Goal: Task Accomplishment & Management: Use online tool/utility

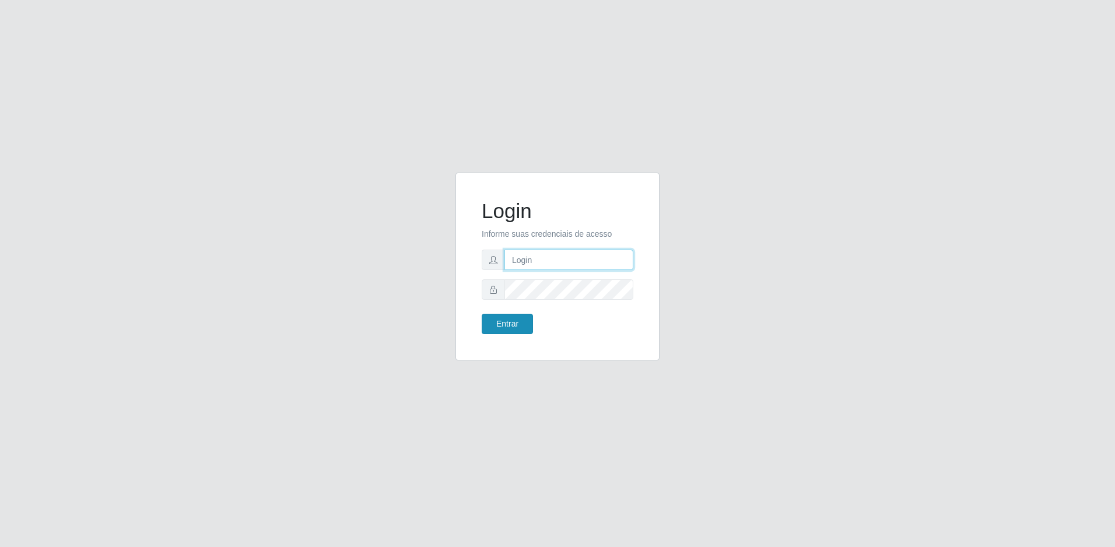
type input "[EMAIL_ADDRESS][DOMAIN_NAME]"
click at [510, 324] on button "Entrar" at bounding box center [507, 324] width 51 height 20
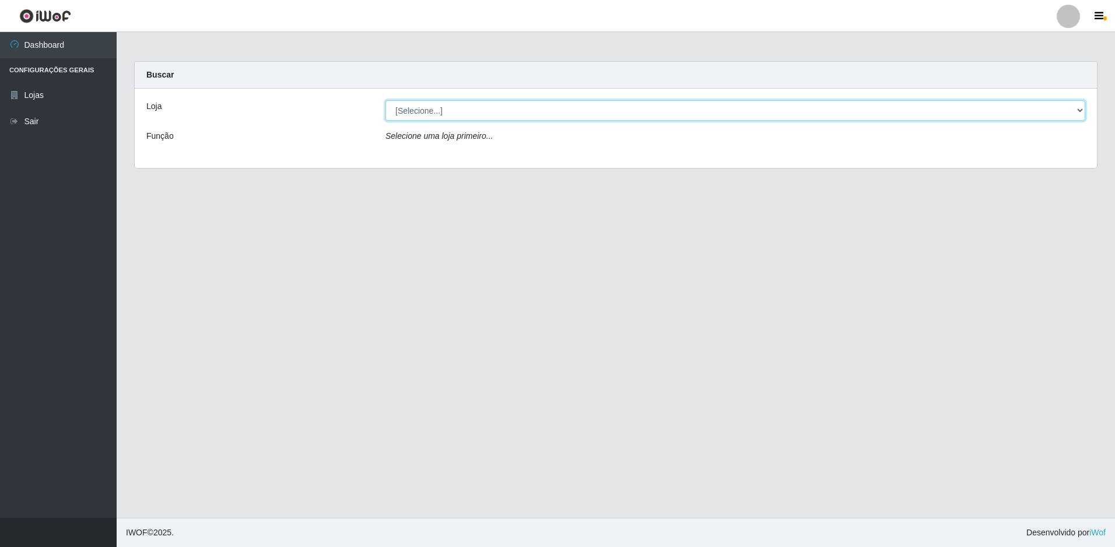
click at [542, 116] on select "[Selecione...] Extrabom - Loja 57 Anchieta" at bounding box center [736, 110] width 700 height 20
select select "470"
click at [386, 100] on select "[Selecione...] Extrabom - Loja 57 Anchieta" at bounding box center [736, 110] width 700 height 20
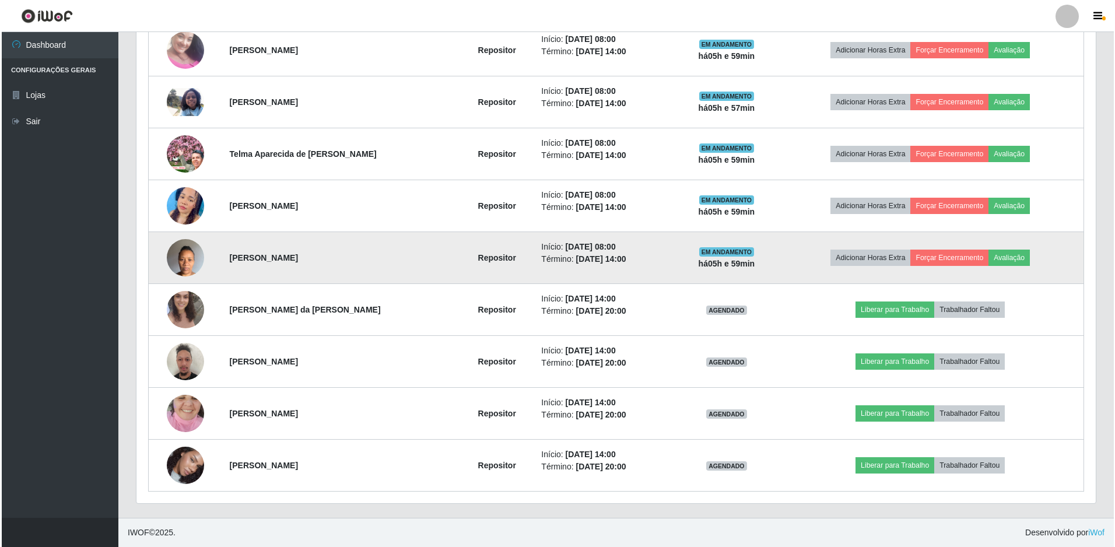
scroll to position [416, 0]
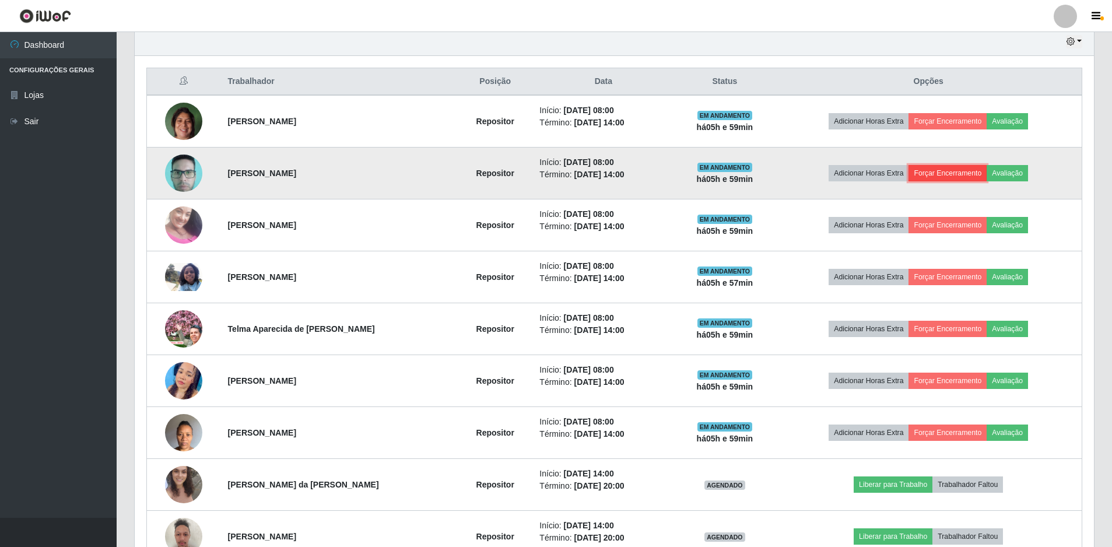
click at [967, 170] on button "Forçar Encerramento" at bounding box center [948, 173] width 78 height 16
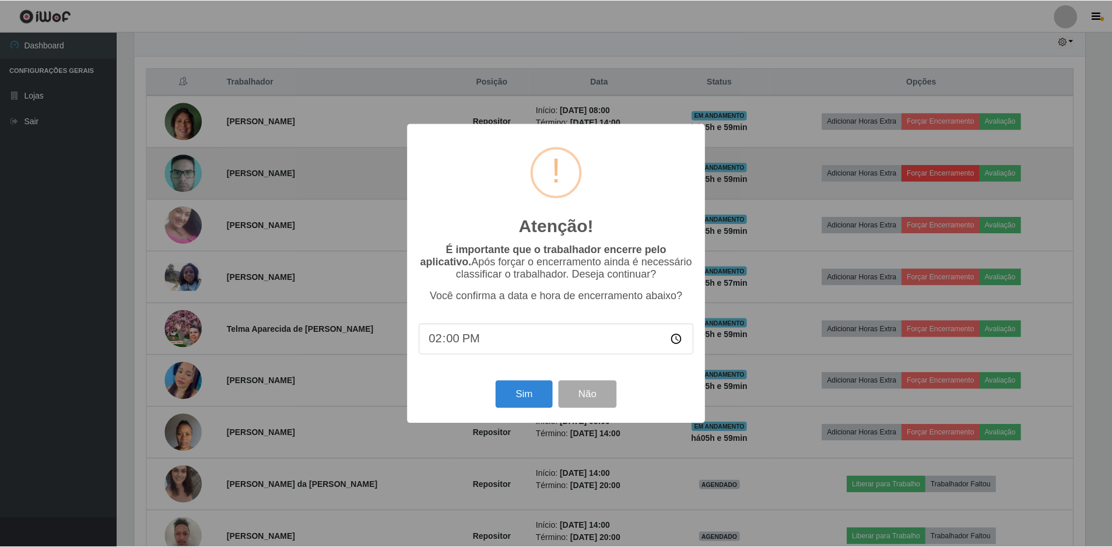
scroll to position [242, 954]
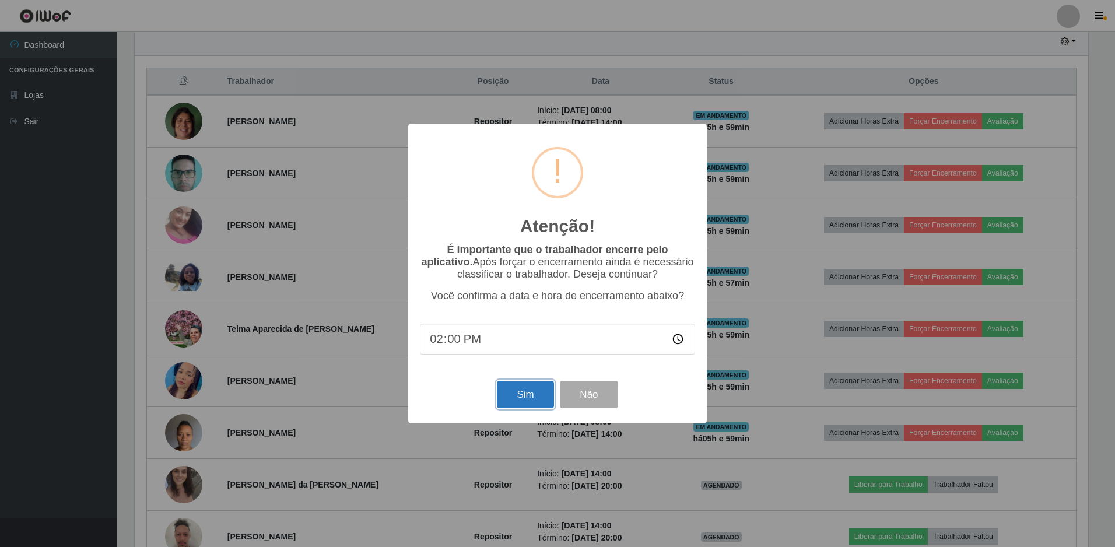
click at [526, 401] on button "Sim" at bounding box center [525, 394] width 57 height 27
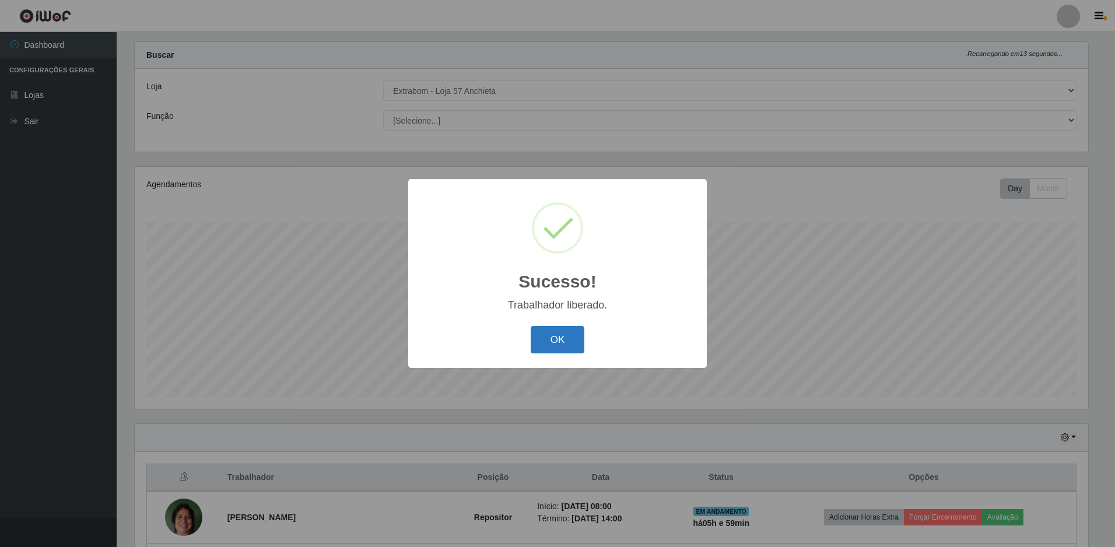
click at [557, 353] on button "OK" at bounding box center [558, 339] width 54 height 27
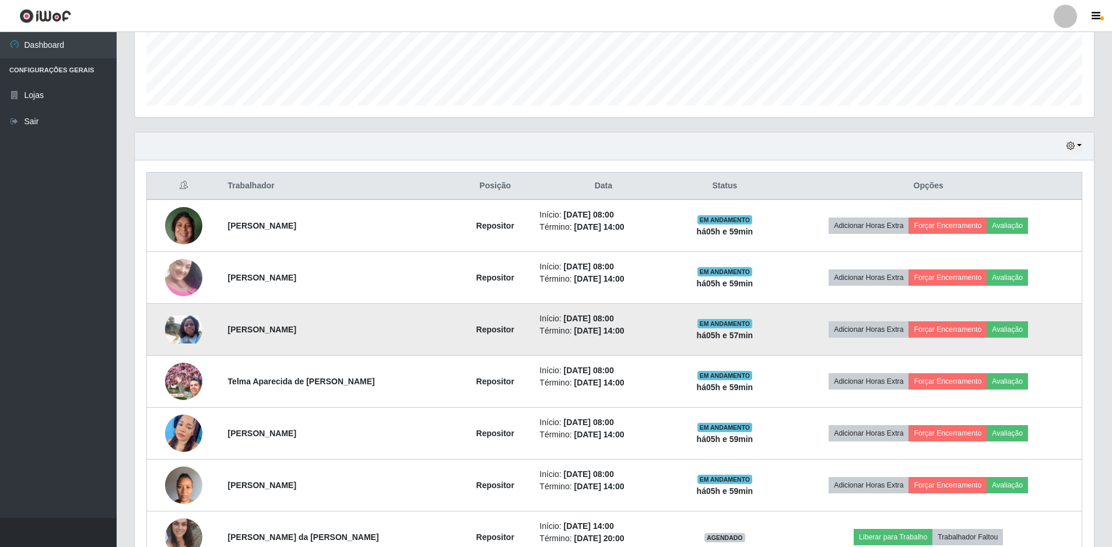
scroll to position [428, 0]
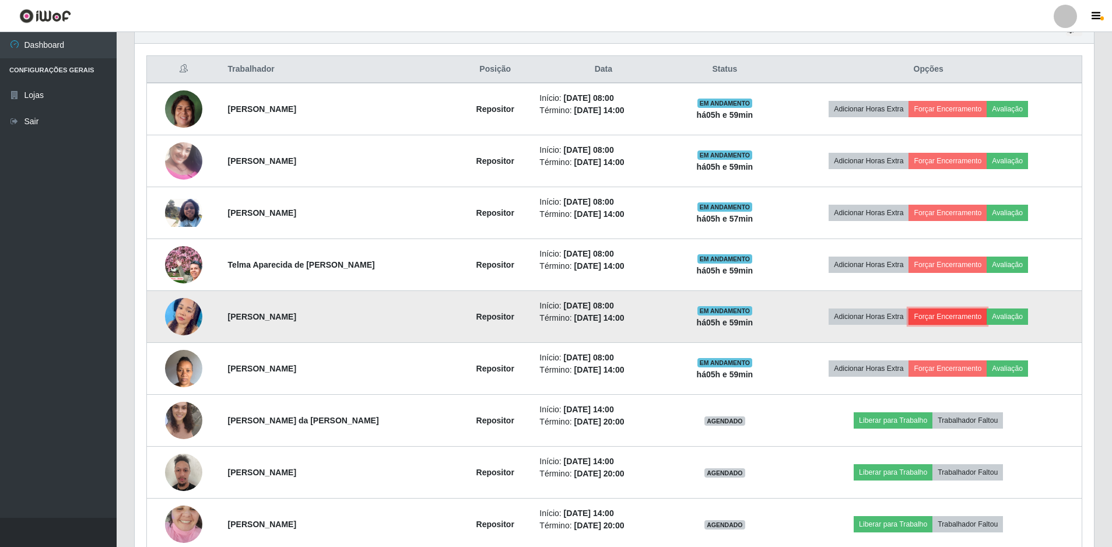
click at [968, 316] on button "Forçar Encerramento" at bounding box center [948, 317] width 78 height 16
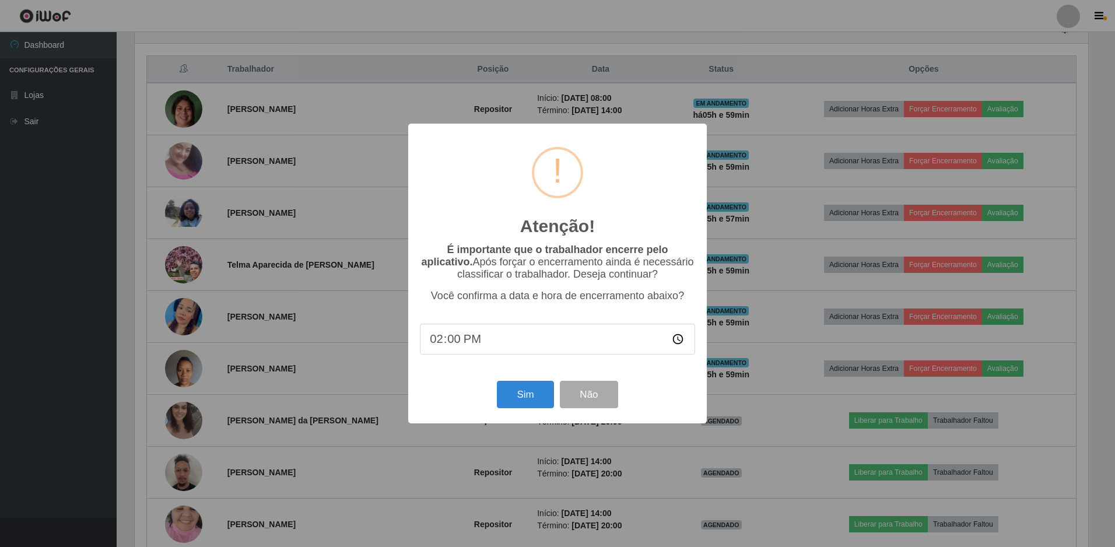
click at [522, 378] on div "Atenção! × É importante que o trabalhador encerre pelo aplicativo. Após forçar …" at bounding box center [557, 273] width 299 height 299
click at [531, 416] on div "Atenção! × É importante que o trabalhador encerre pelo aplicativo. Após forçar …" at bounding box center [557, 273] width 299 height 299
click at [529, 401] on button "Sim" at bounding box center [525, 394] width 57 height 27
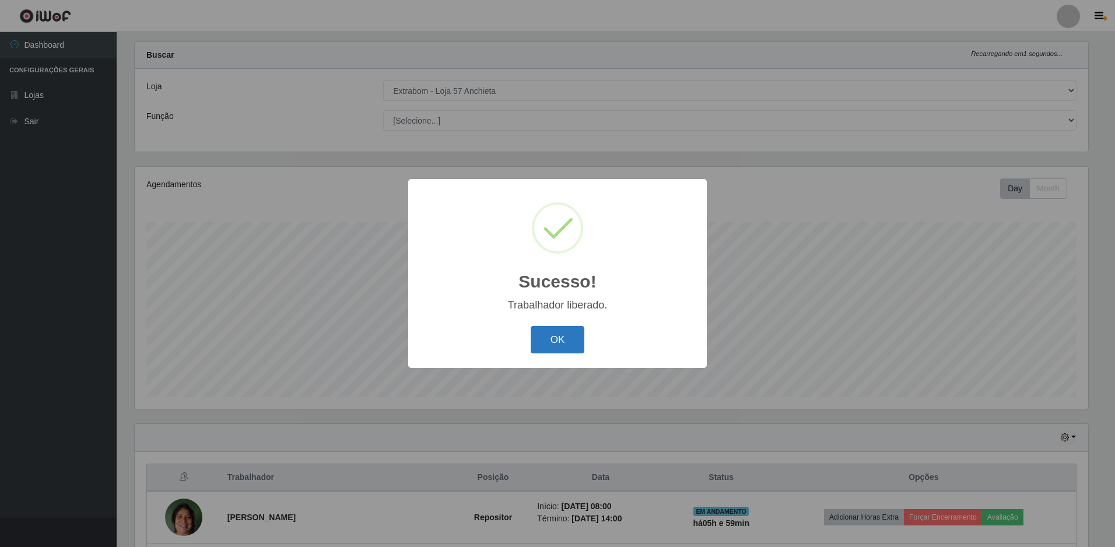
click at [561, 342] on button "OK" at bounding box center [558, 339] width 54 height 27
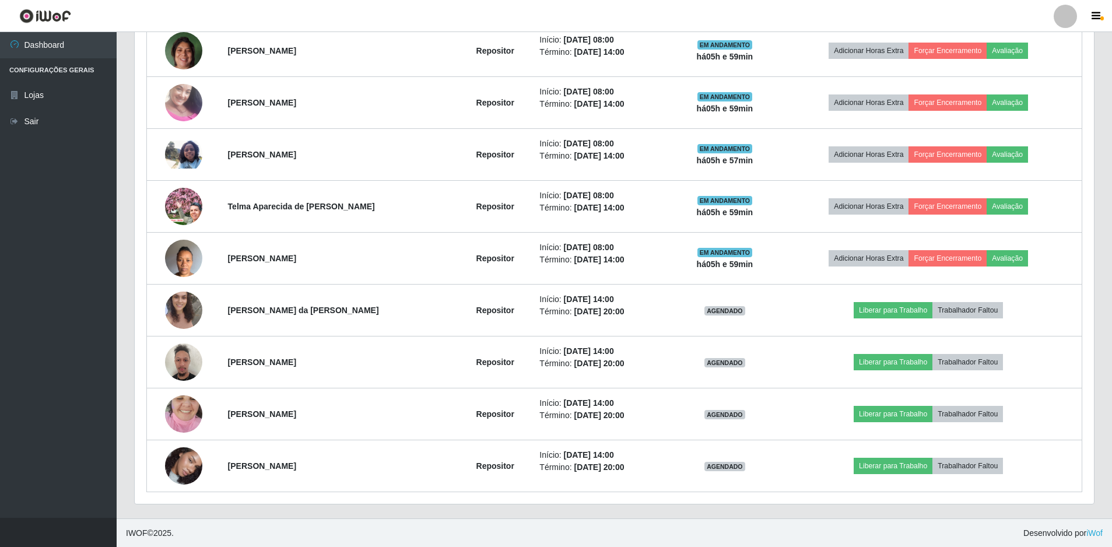
scroll to position [370, 0]
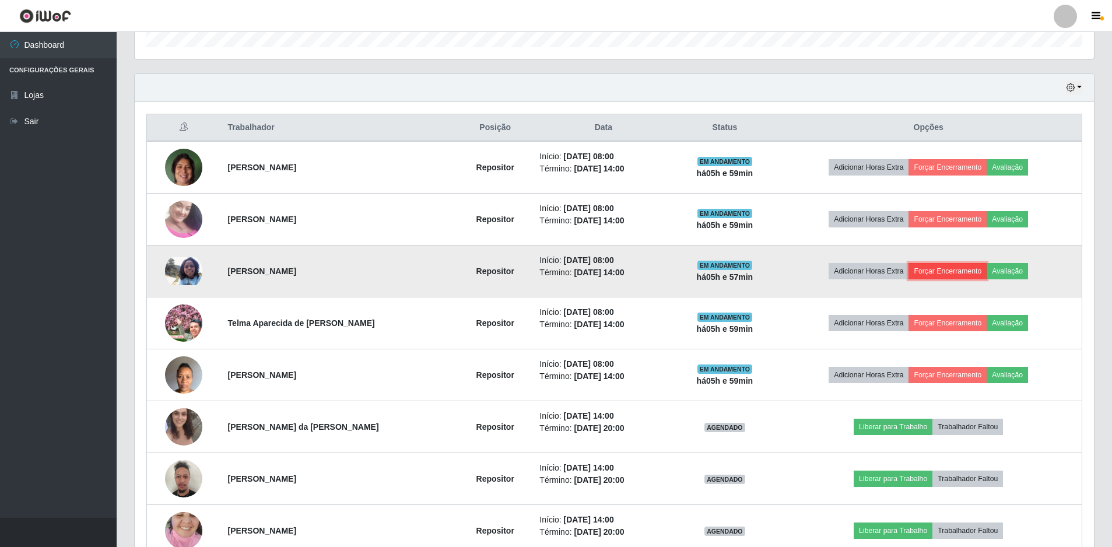
click at [970, 269] on button "Forçar Encerramento" at bounding box center [948, 271] width 78 height 16
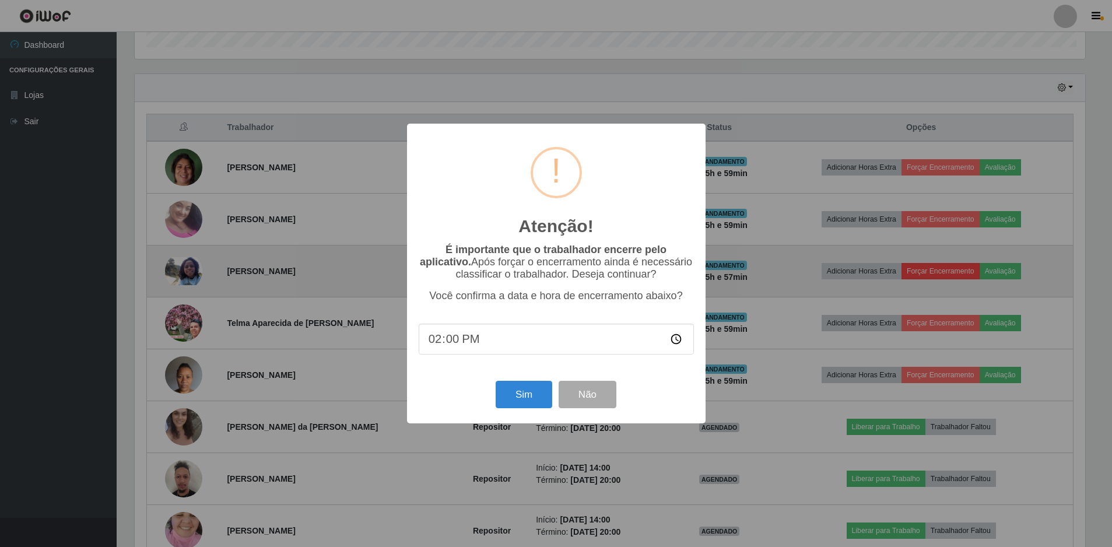
scroll to position [242, 954]
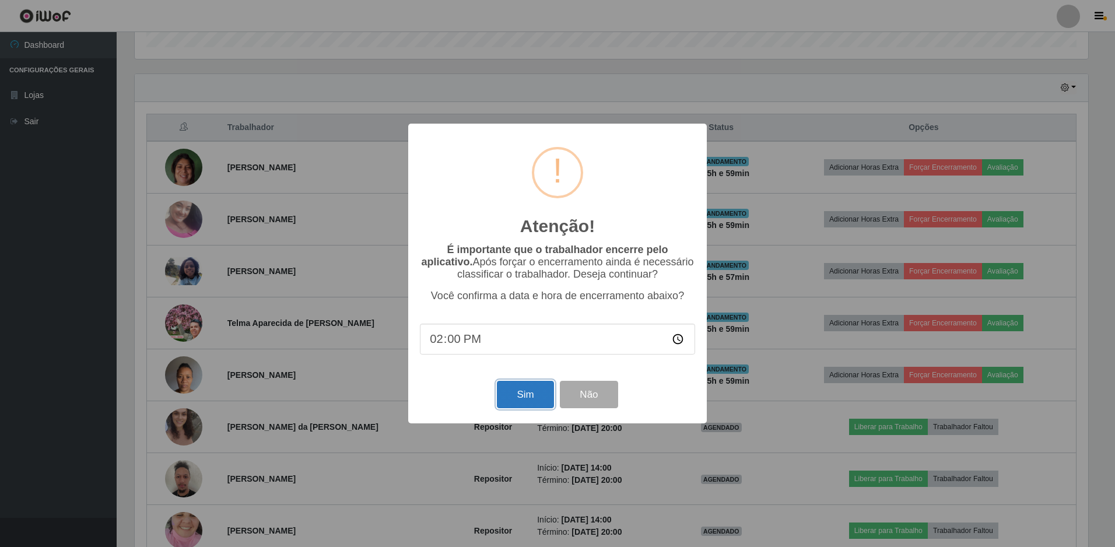
click at [535, 398] on button "Sim" at bounding box center [525, 394] width 57 height 27
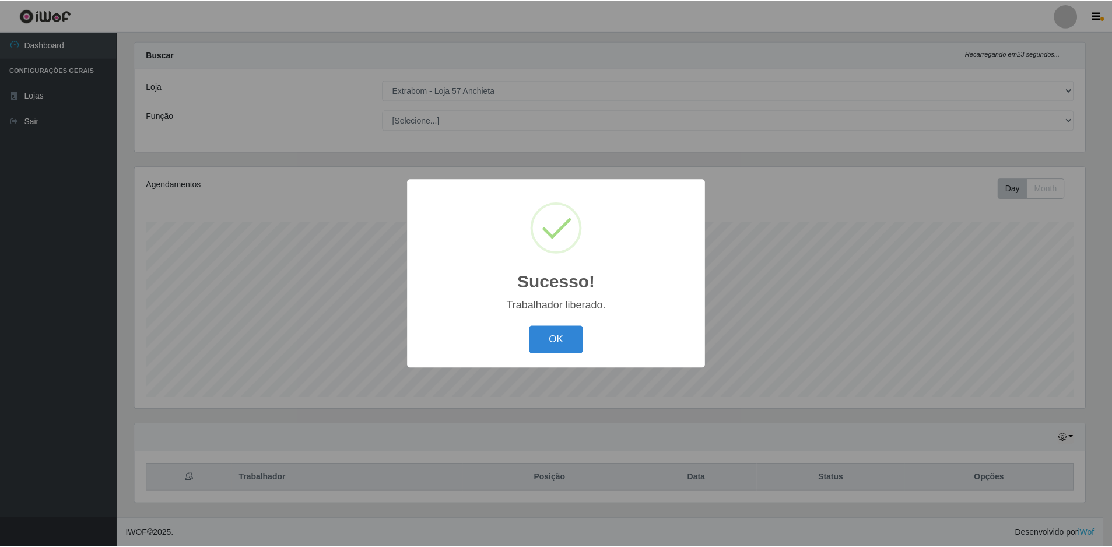
scroll to position [0, 0]
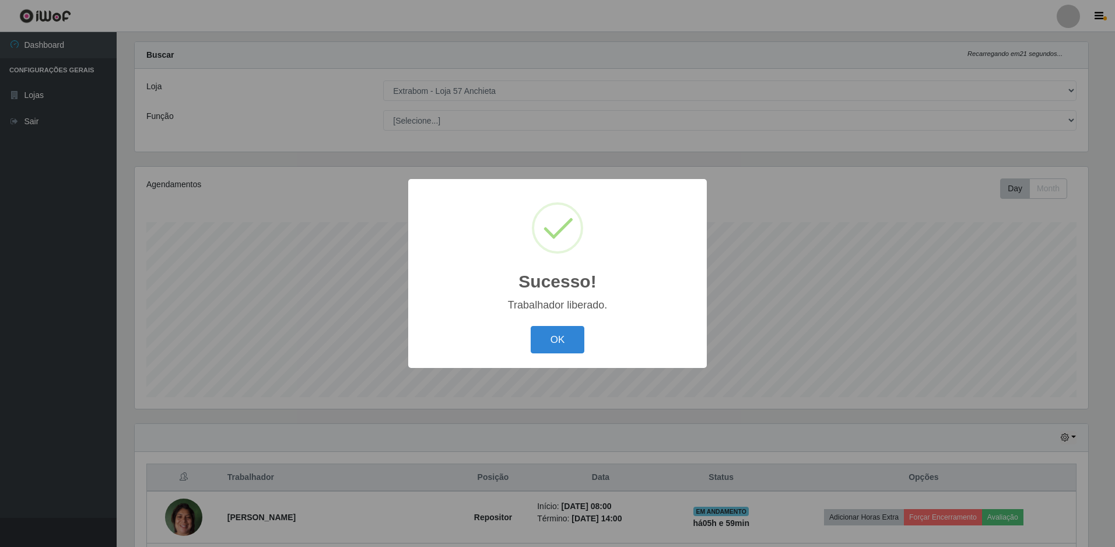
click at [531, 326] on button "OK" at bounding box center [558, 339] width 54 height 27
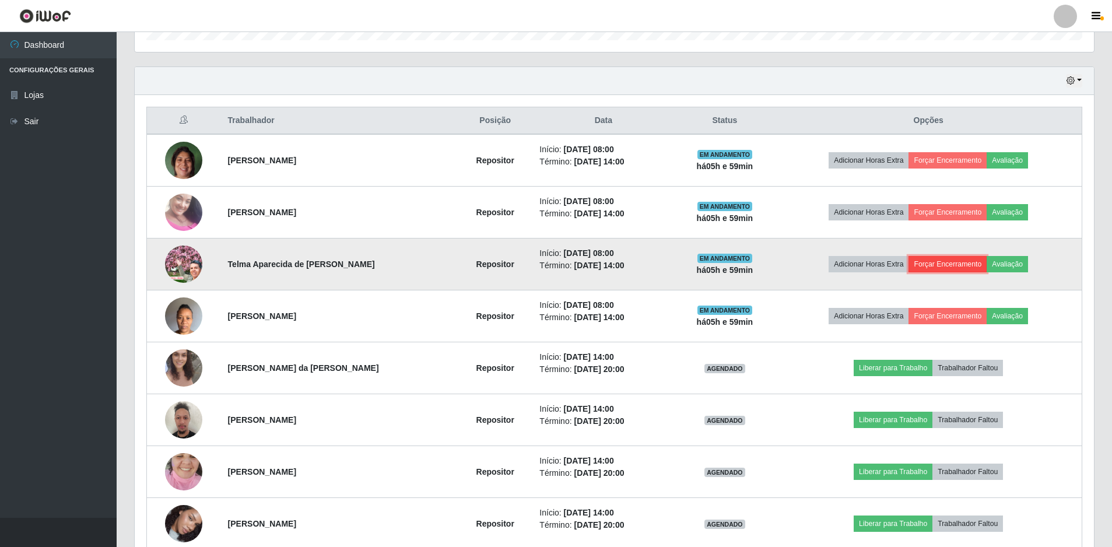
click at [976, 267] on button "Forçar Encerramento" at bounding box center [948, 264] width 78 height 16
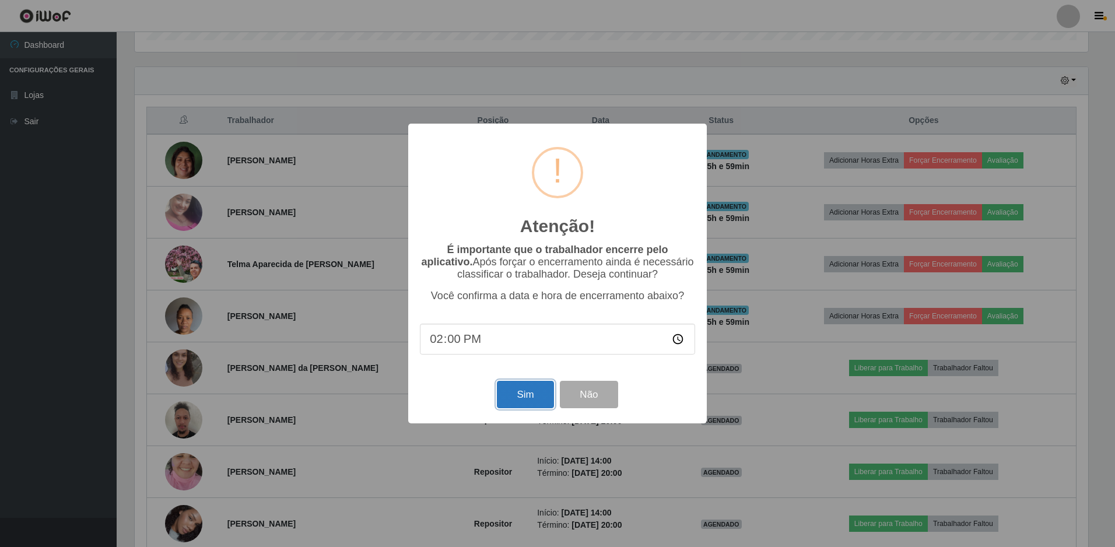
click at [526, 394] on button "Sim" at bounding box center [525, 394] width 57 height 27
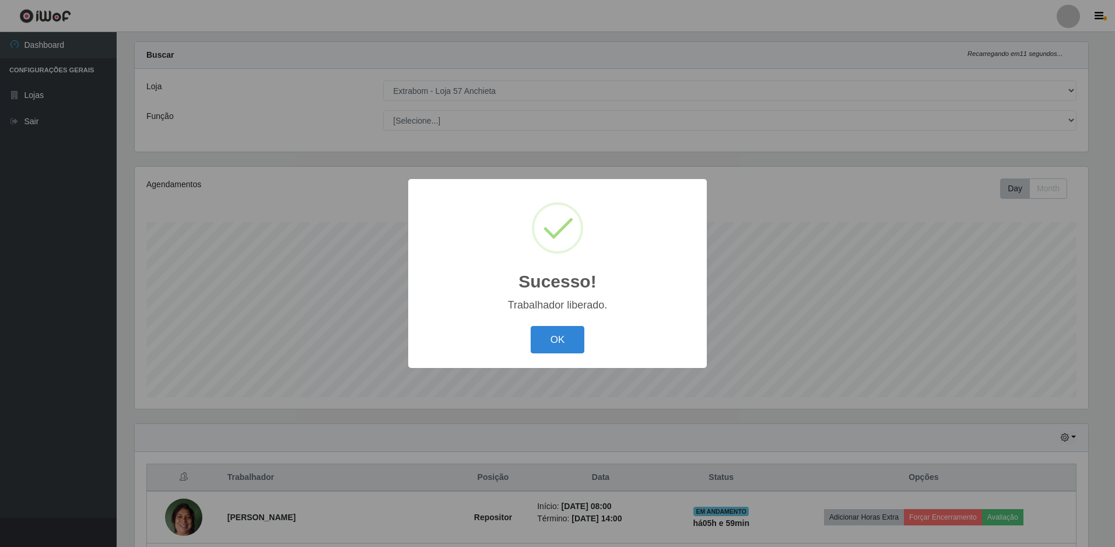
click at [531, 326] on button "OK" at bounding box center [558, 339] width 54 height 27
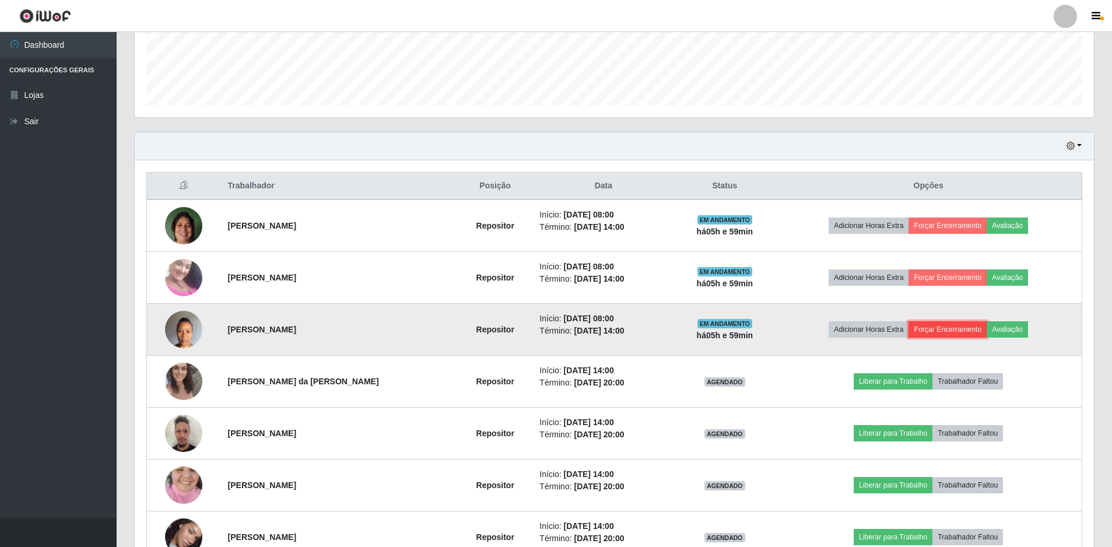
click at [975, 326] on button "Forçar Encerramento" at bounding box center [948, 329] width 78 height 16
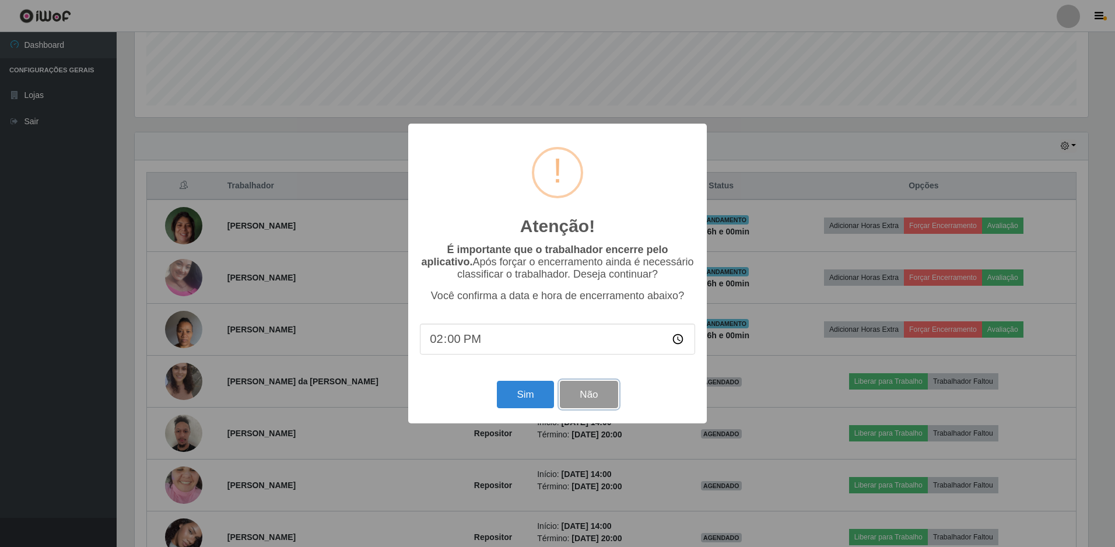
click at [595, 393] on button "Não" at bounding box center [589, 394] width 58 height 27
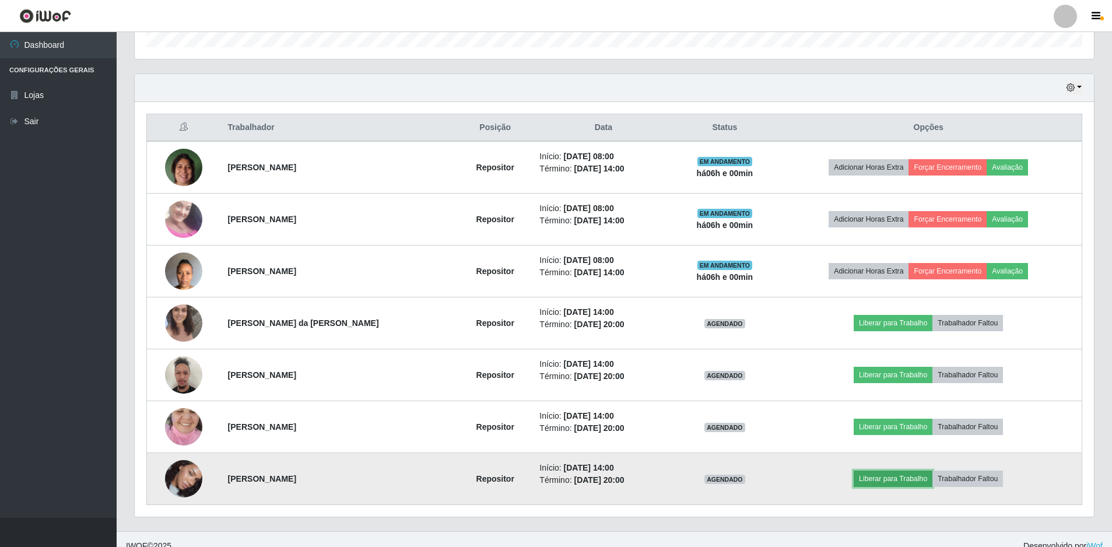
click at [926, 477] on button "Liberar para Trabalho" at bounding box center [893, 479] width 79 height 16
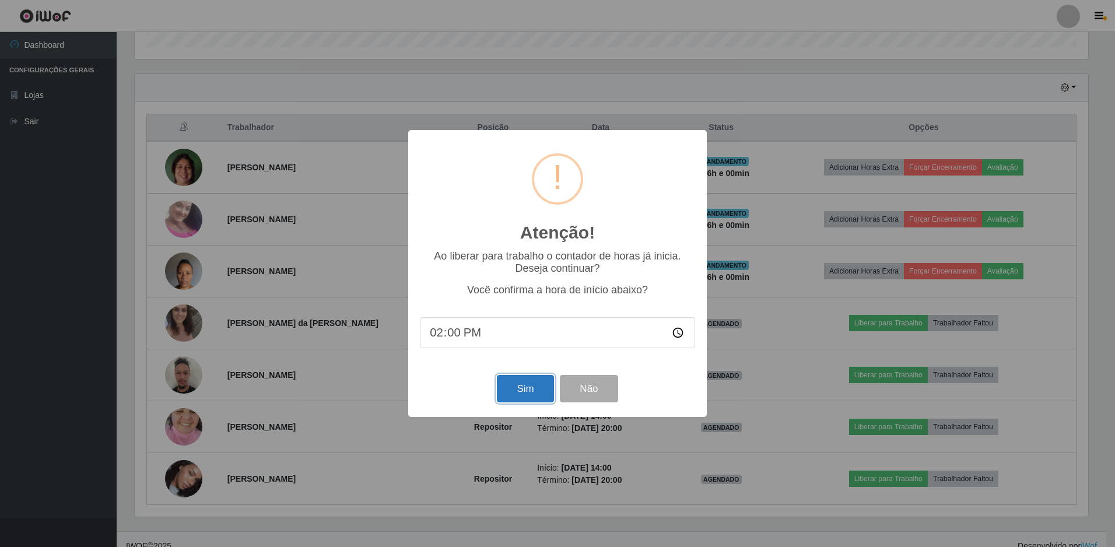
click at [523, 390] on button "Sim" at bounding box center [525, 388] width 57 height 27
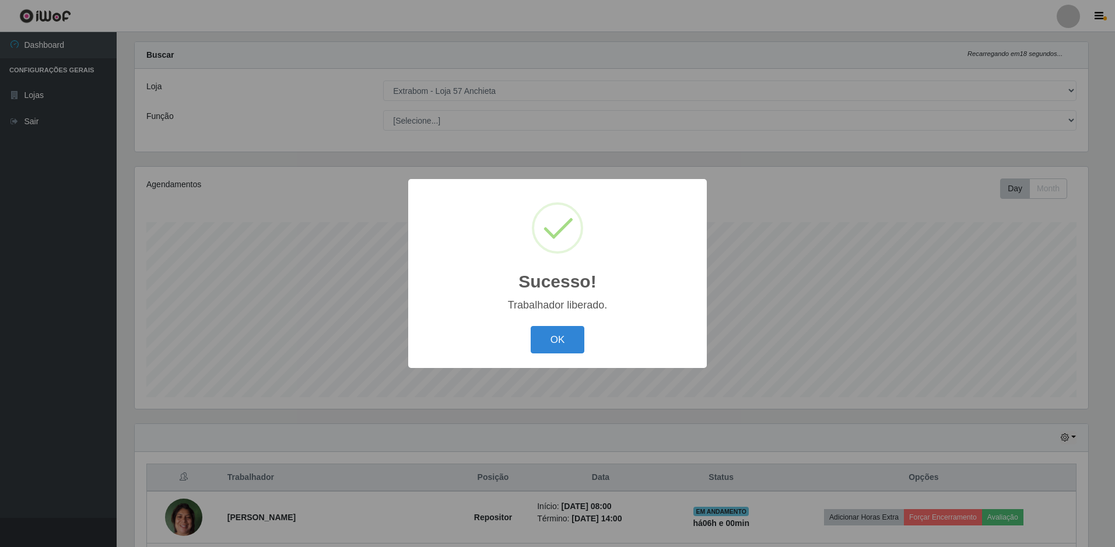
click at [531, 326] on button "OK" at bounding box center [558, 339] width 54 height 27
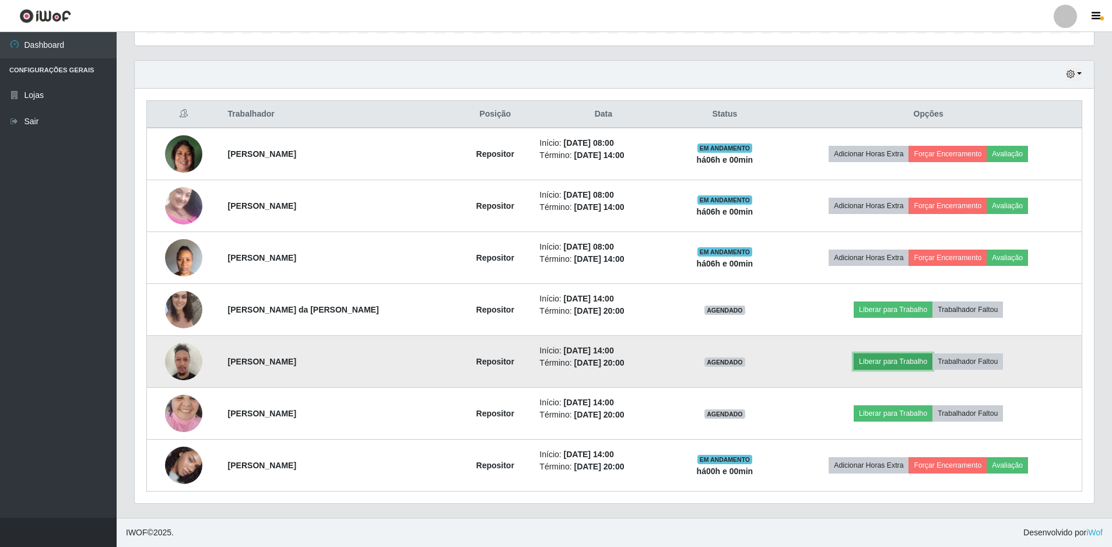
click at [901, 360] on button "Liberar para Trabalho" at bounding box center [893, 361] width 79 height 16
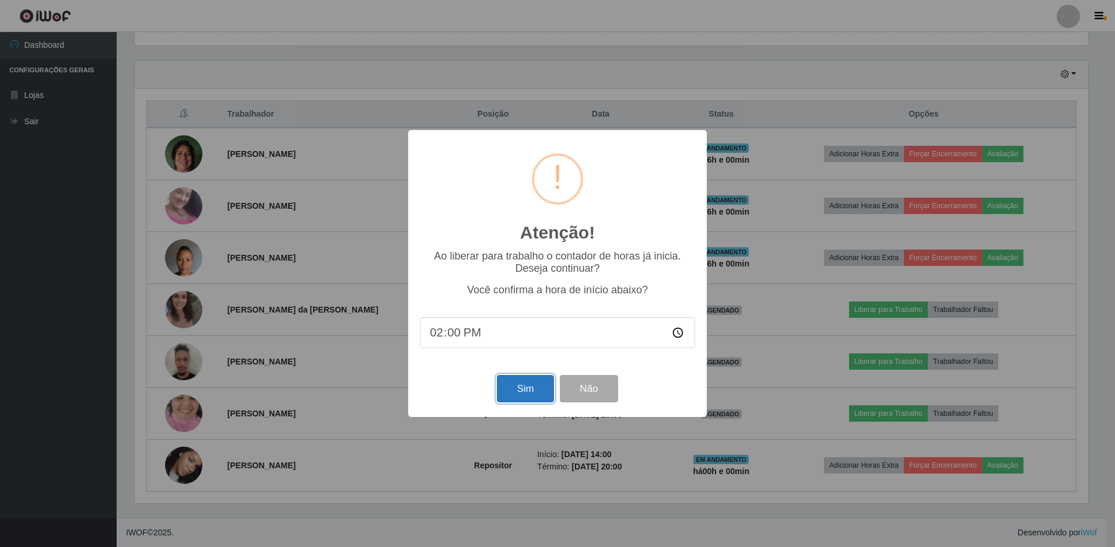
click at [522, 395] on button "Sim" at bounding box center [525, 388] width 57 height 27
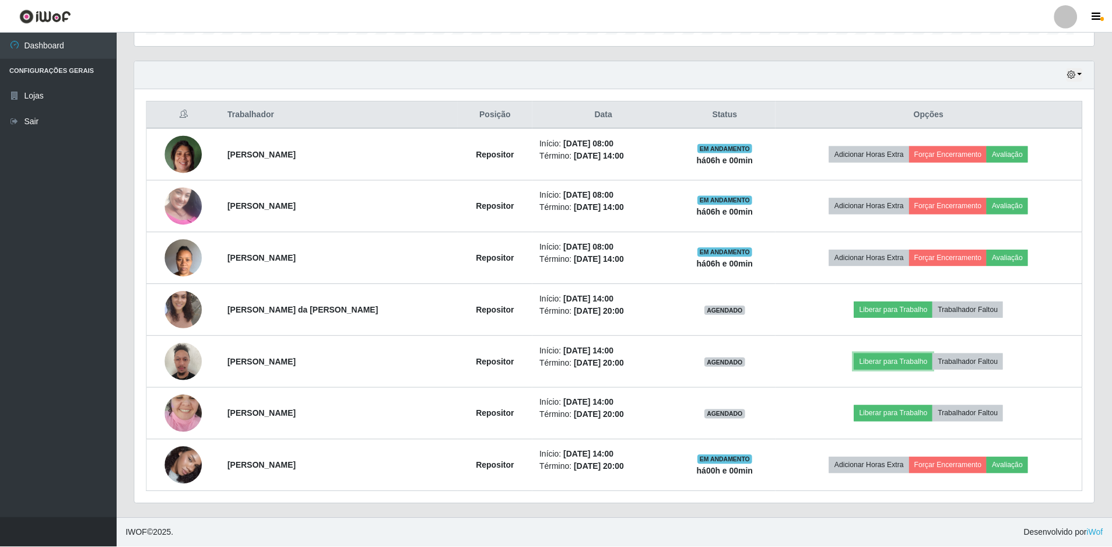
scroll to position [242, 960]
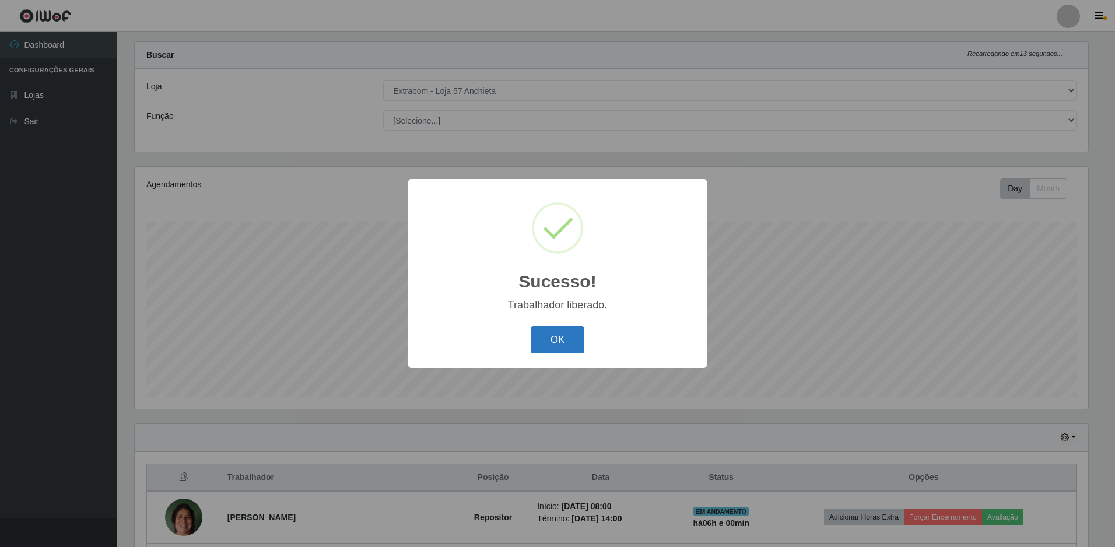
click at [555, 331] on button "OK" at bounding box center [558, 339] width 54 height 27
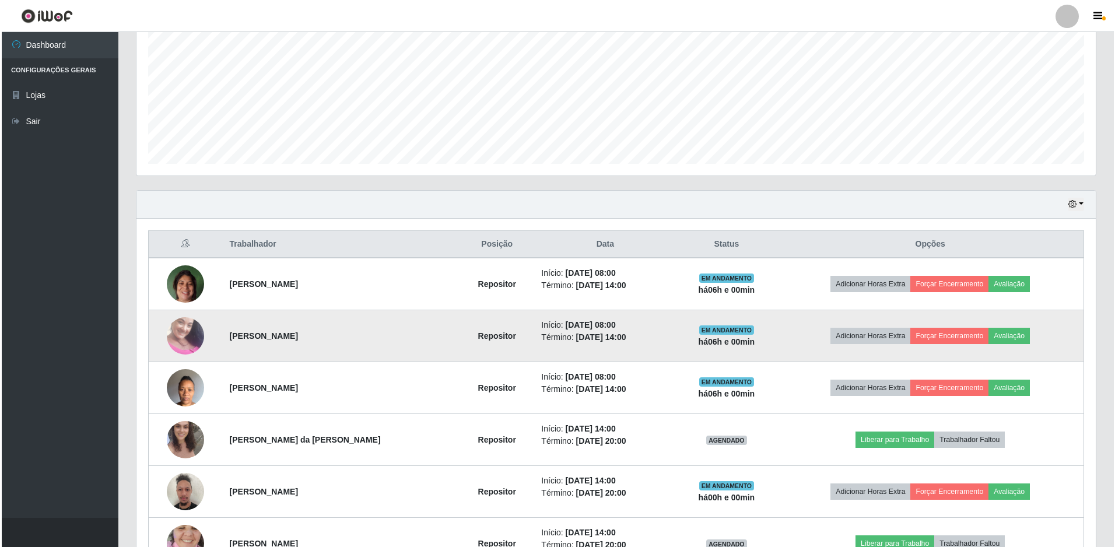
scroll to position [383, 0]
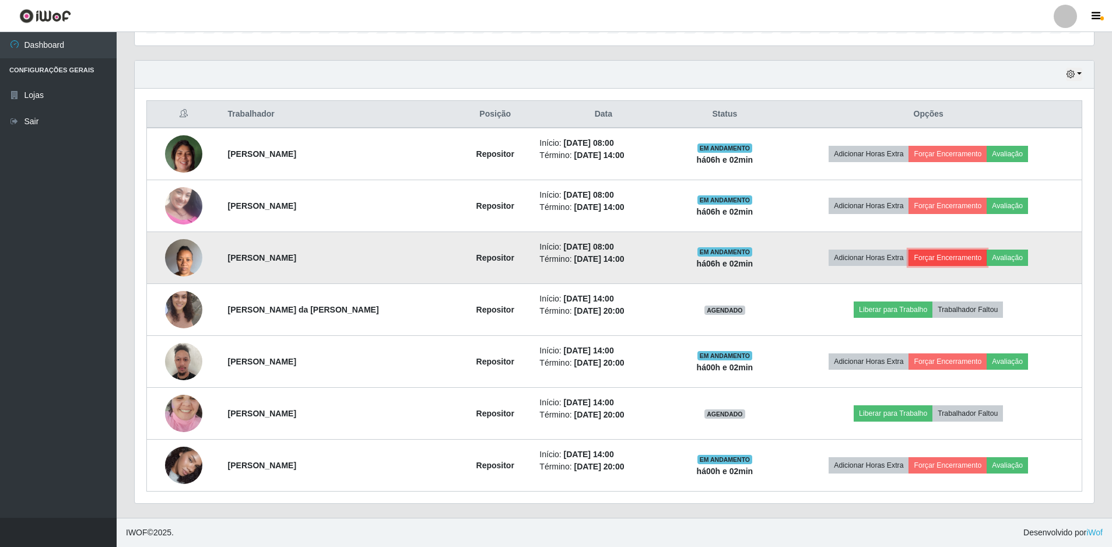
click at [966, 257] on button "Forçar Encerramento" at bounding box center [948, 258] width 78 height 16
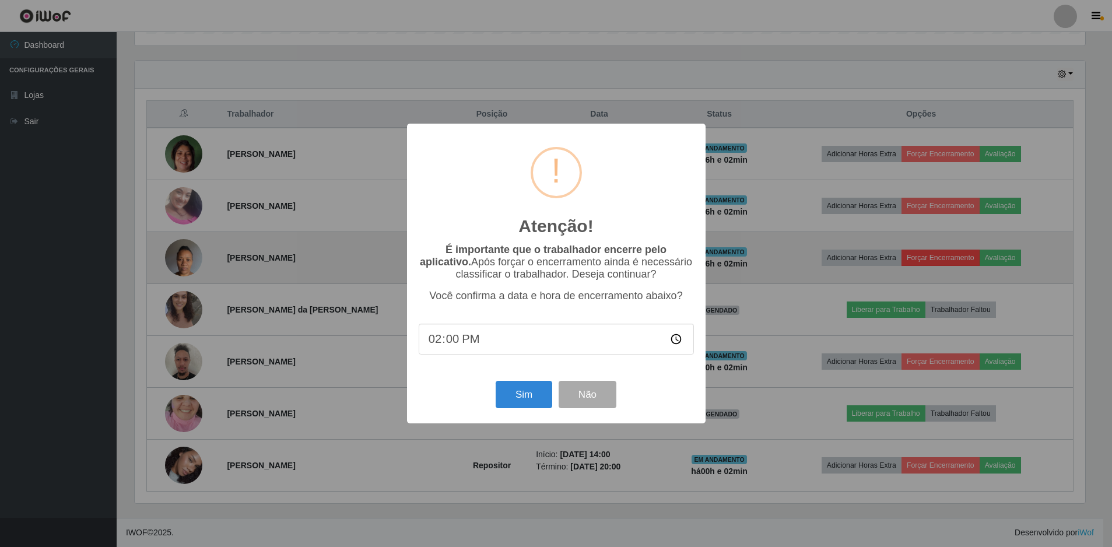
scroll to position [242, 954]
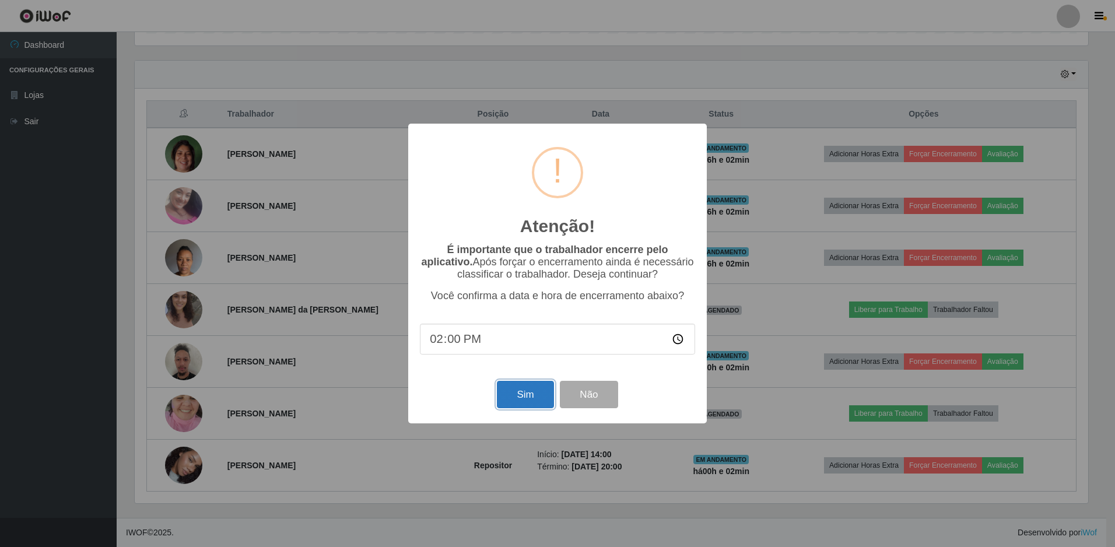
click at [531, 395] on button "Sim" at bounding box center [525, 394] width 57 height 27
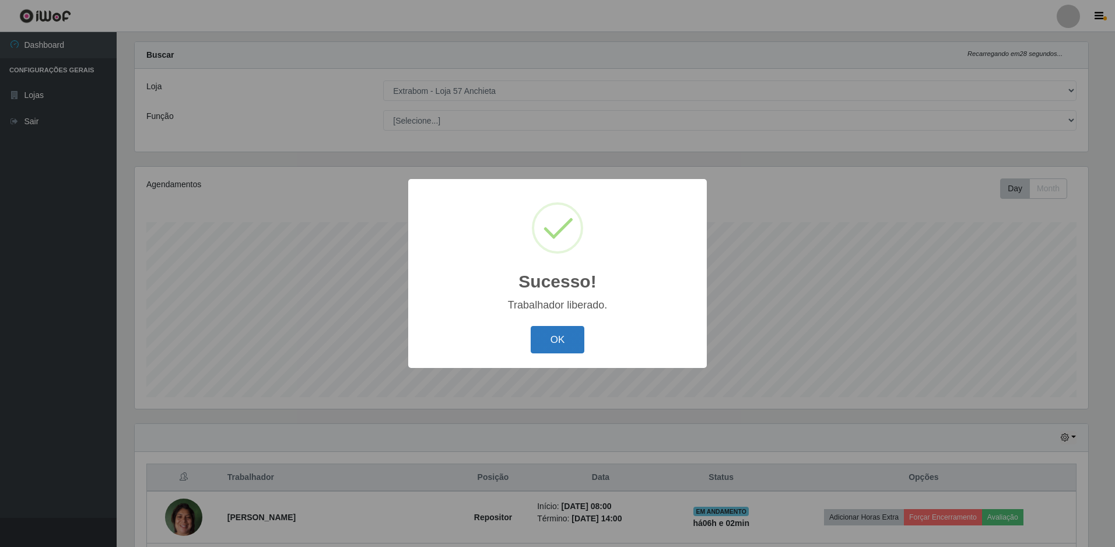
click at [561, 344] on button "OK" at bounding box center [558, 339] width 54 height 27
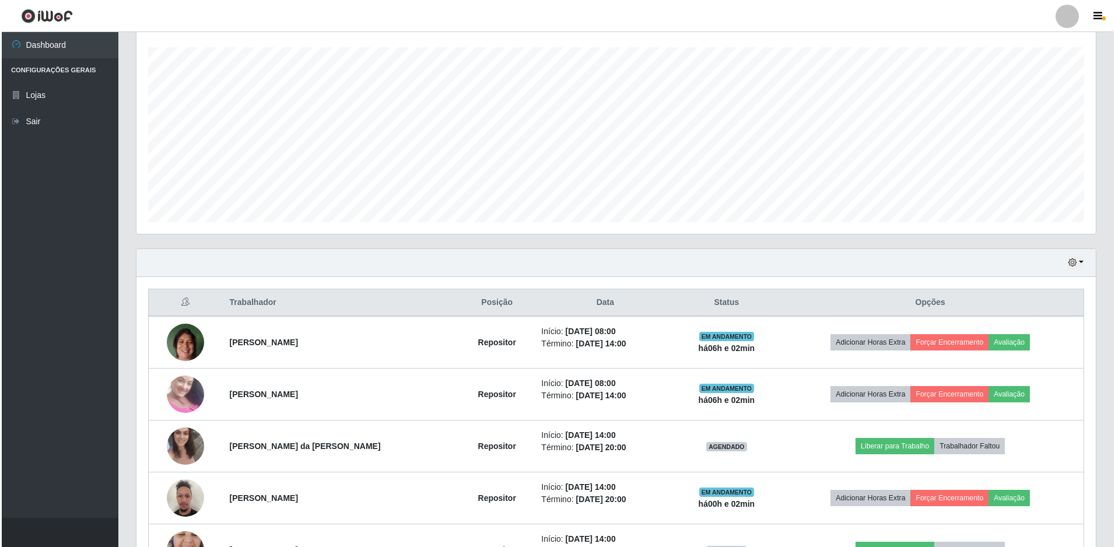
scroll to position [331, 0]
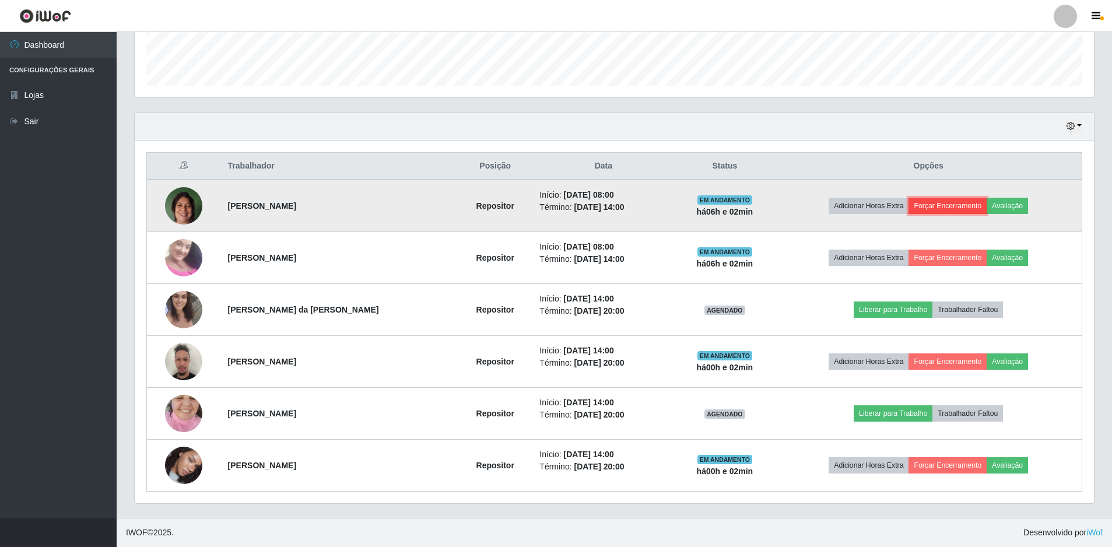
click at [977, 208] on button "Forçar Encerramento" at bounding box center [948, 206] width 78 height 16
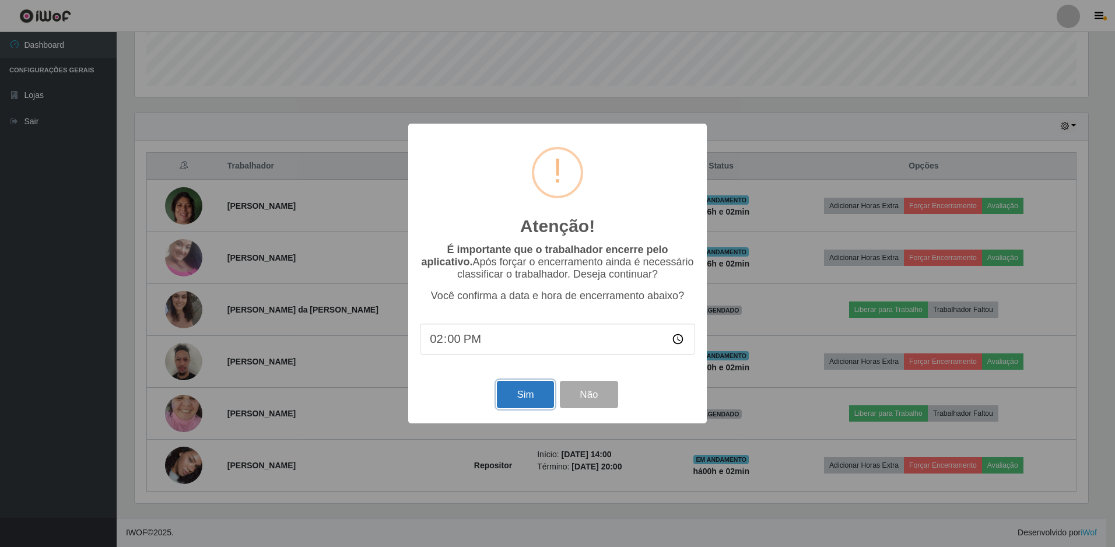
click at [530, 386] on button "Sim" at bounding box center [525, 394] width 57 height 27
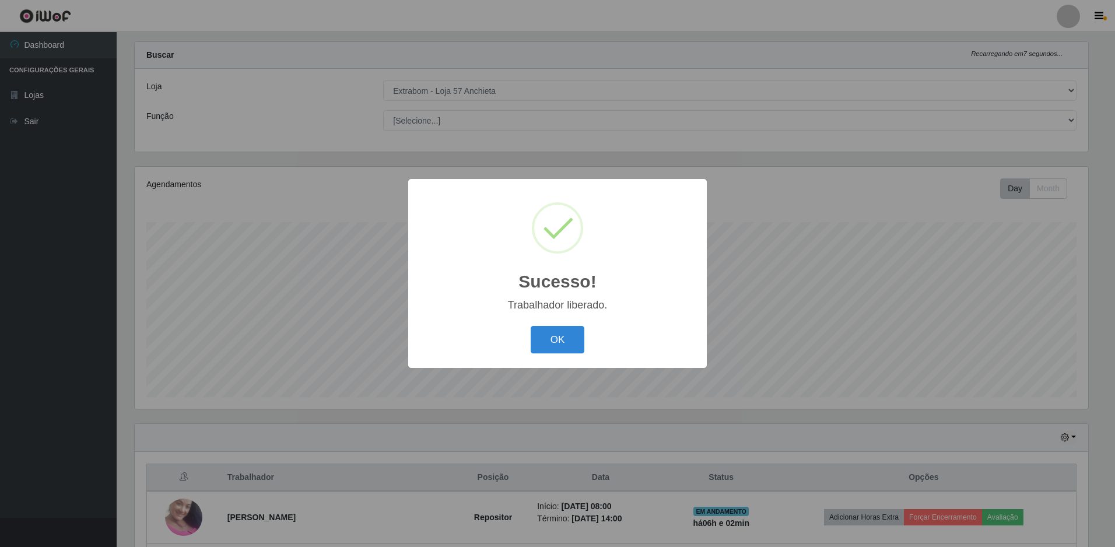
drag, startPoint x: 576, startPoint y: 318, endPoint x: 575, endPoint y: 338, distance: 20.4
click at [577, 319] on div "Sucesso! × Trabalhador liberado. OK Cancel" at bounding box center [557, 273] width 299 height 189
click at [575, 338] on button "OK" at bounding box center [558, 339] width 54 height 27
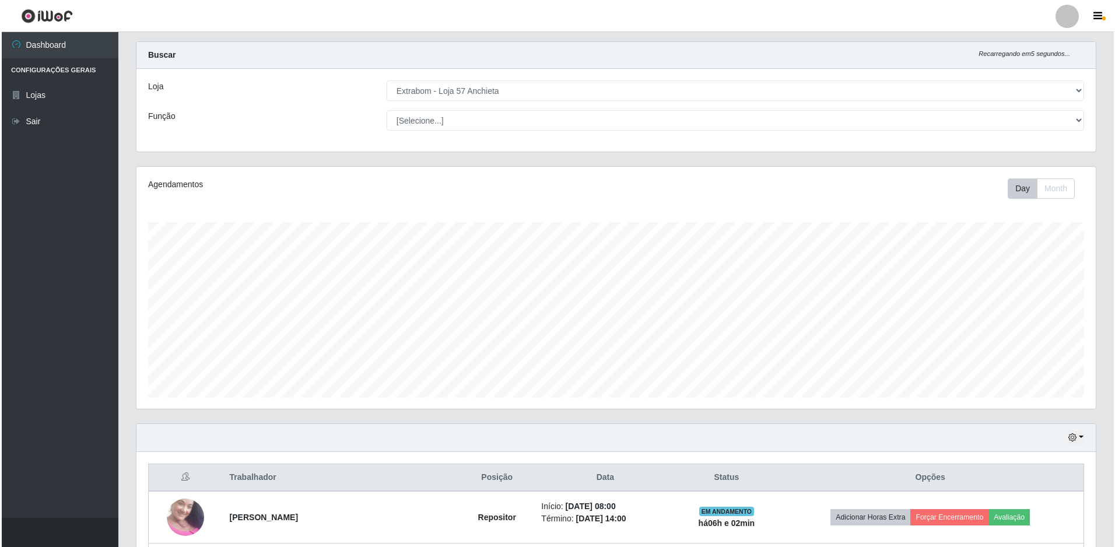
scroll to position [136, 0]
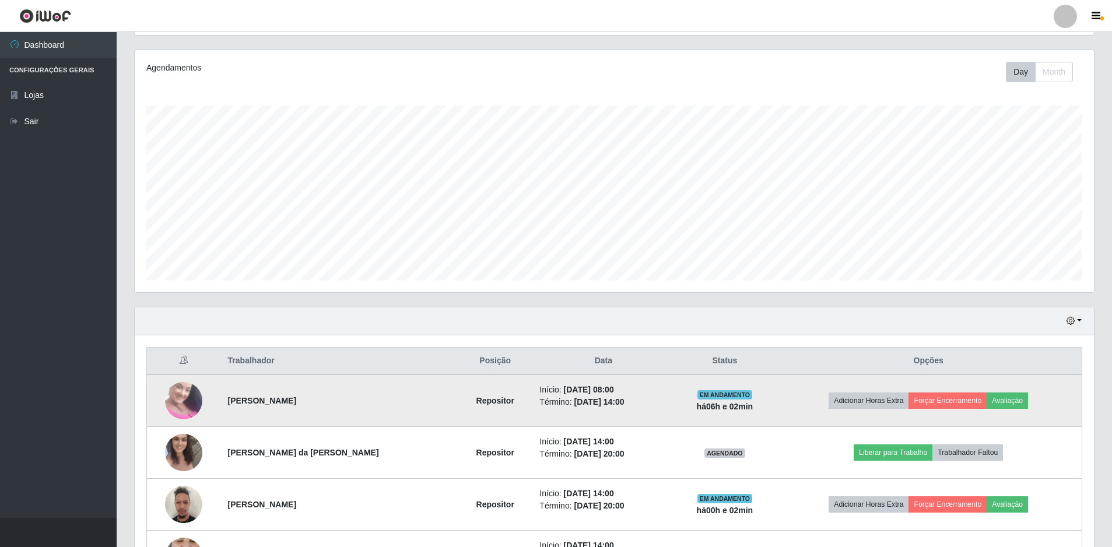
click at [181, 398] on img at bounding box center [183, 400] width 37 height 66
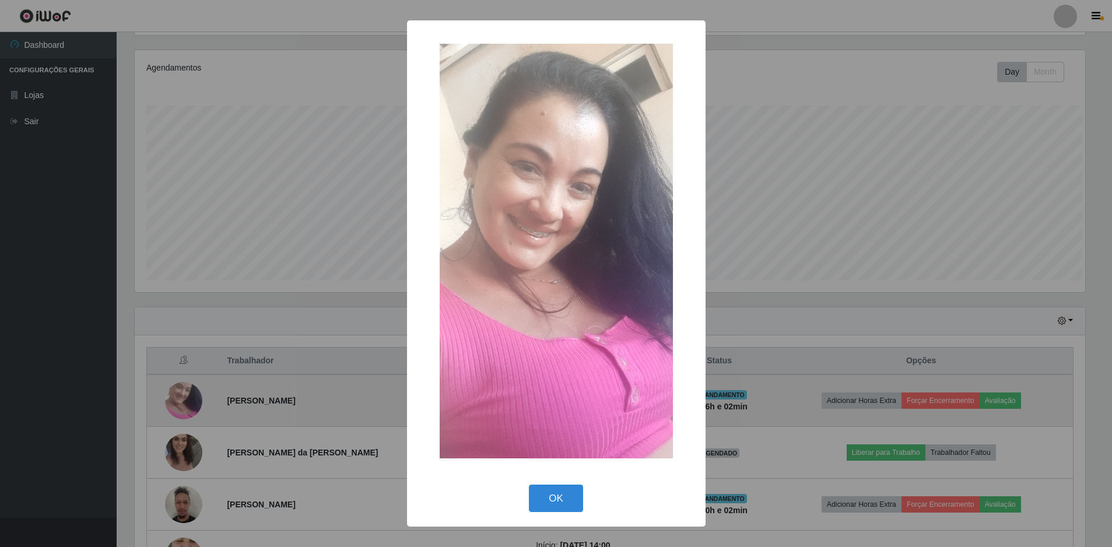
scroll to position [242, 954]
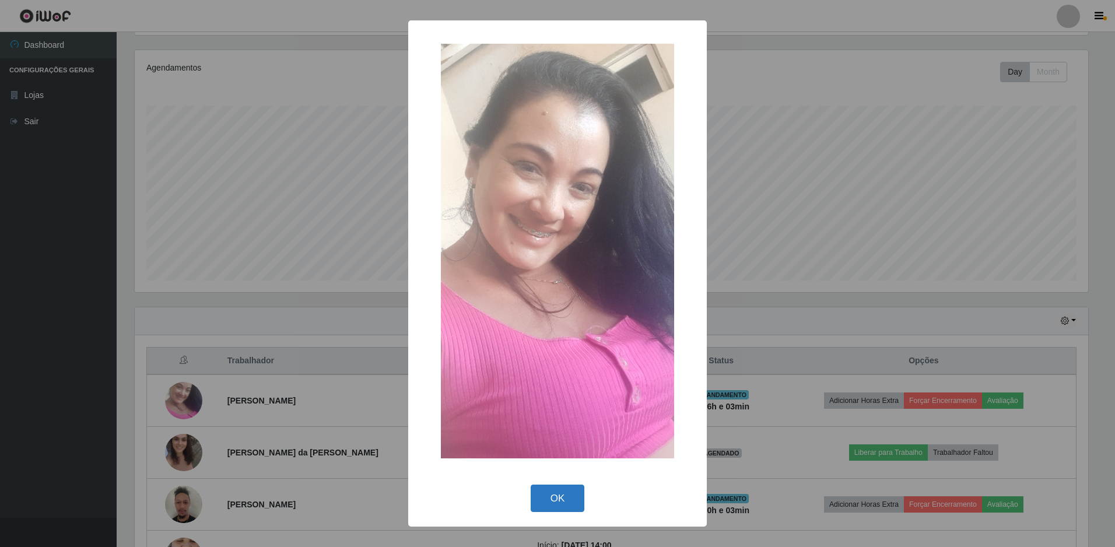
click at [555, 491] on button "OK" at bounding box center [558, 498] width 54 height 27
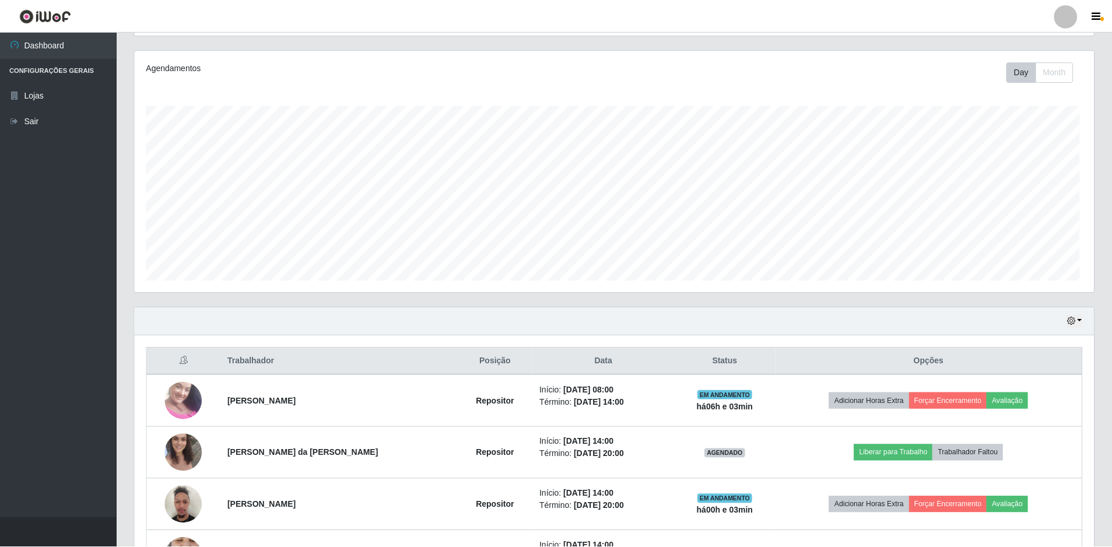
scroll to position [242, 960]
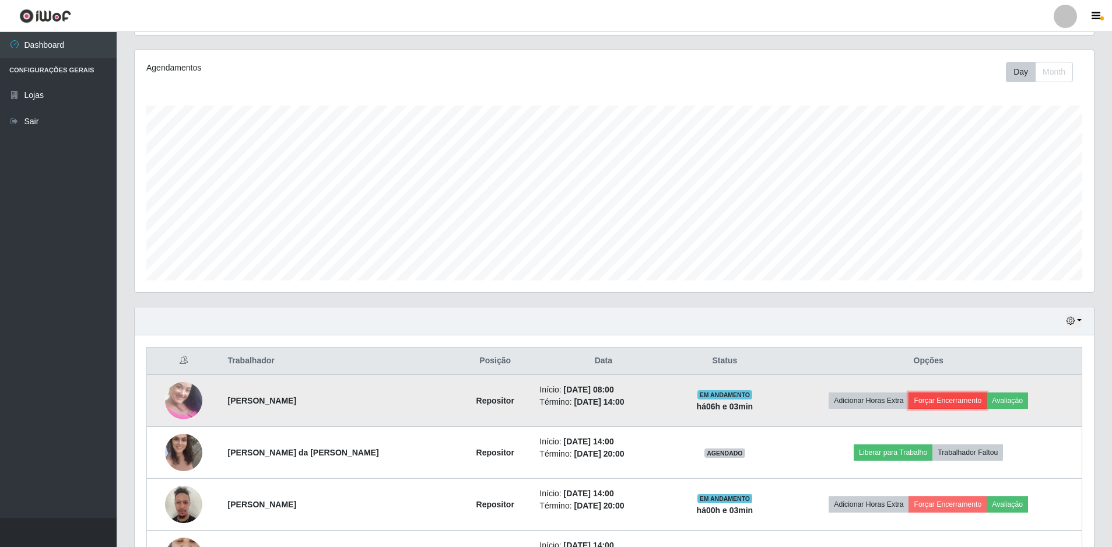
click at [949, 399] on button "Forçar Encerramento" at bounding box center [948, 401] width 78 height 16
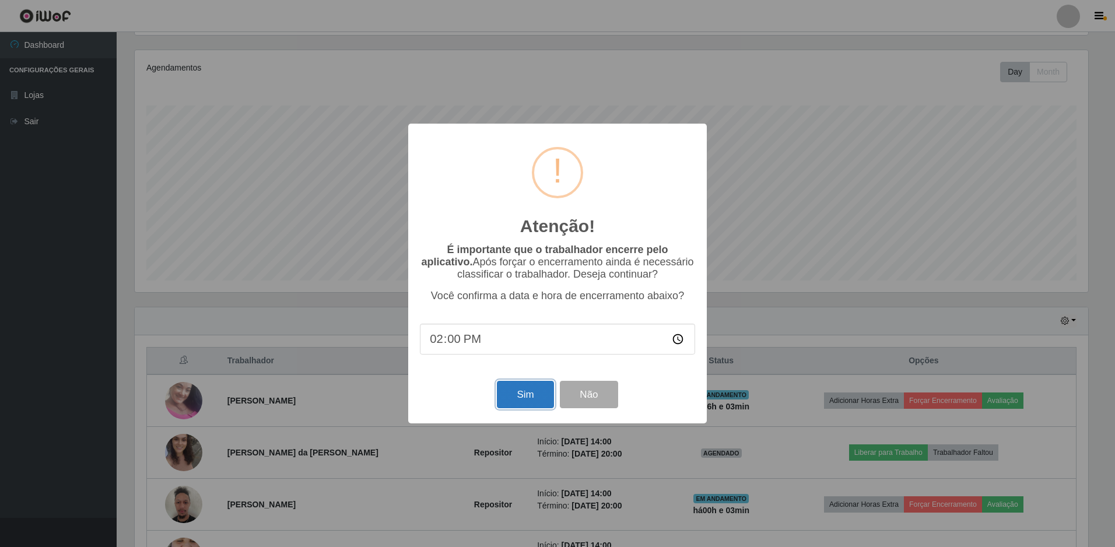
click at [518, 401] on button "Sim" at bounding box center [525, 394] width 57 height 27
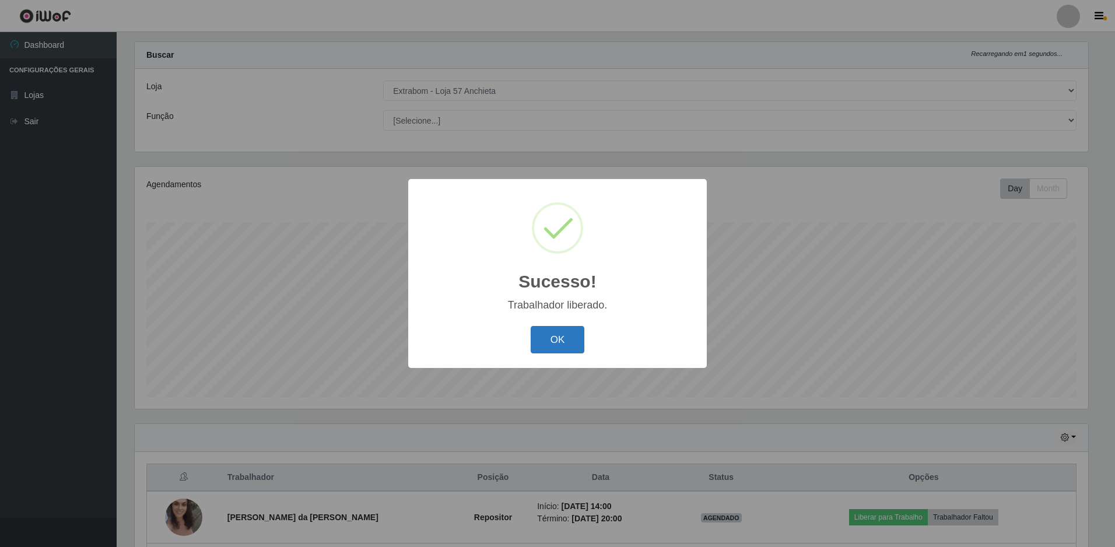
click at [562, 340] on button "OK" at bounding box center [558, 339] width 54 height 27
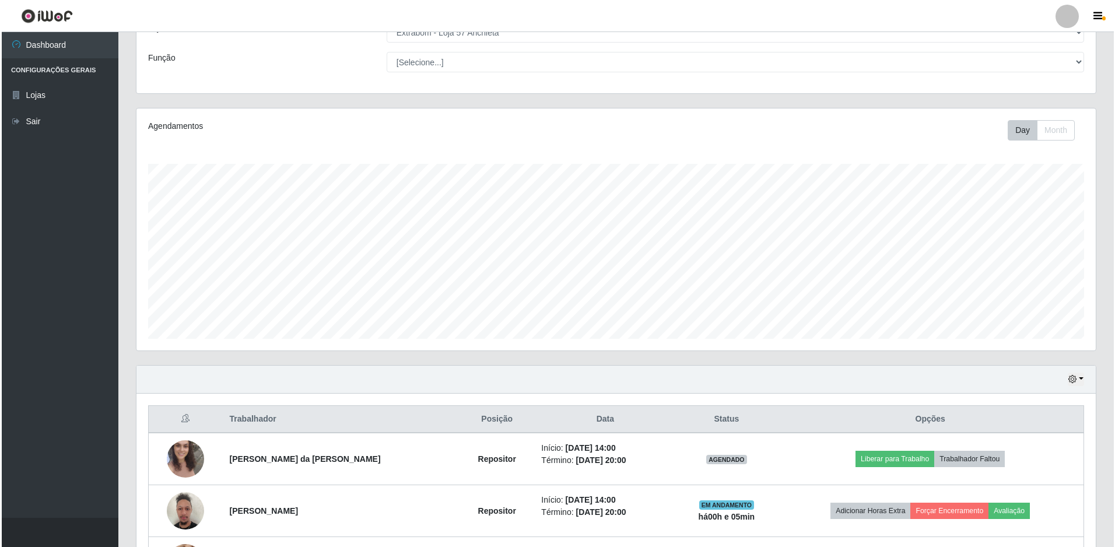
scroll to position [227, 0]
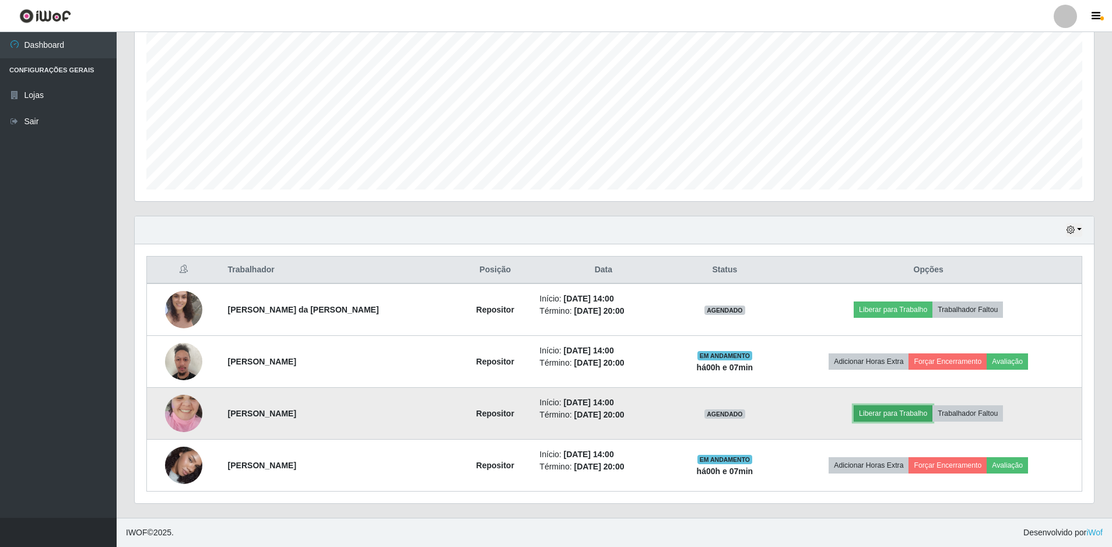
click at [904, 415] on button "Liberar para Trabalho" at bounding box center [893, 413] width 79 height 16
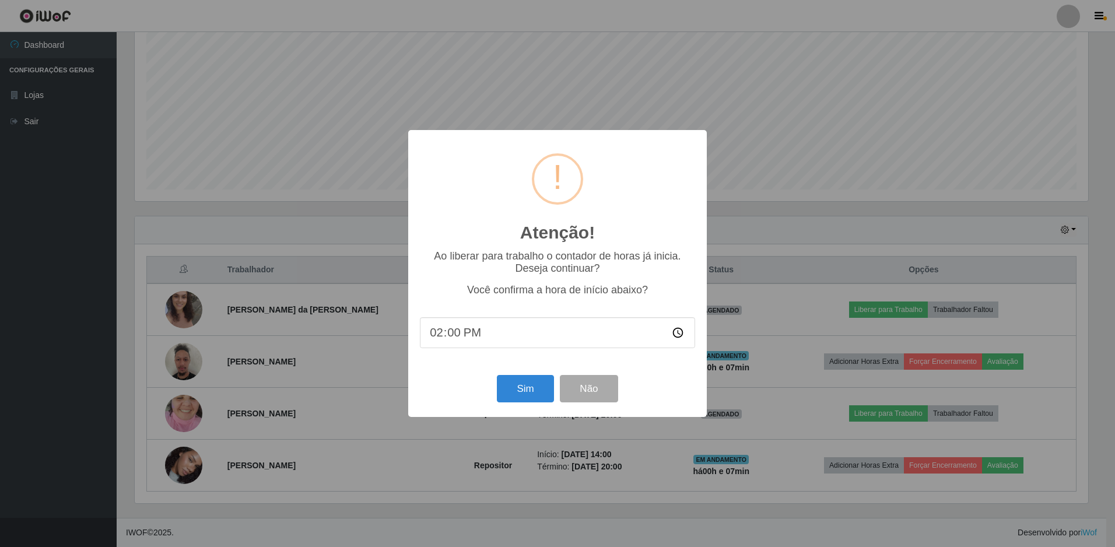
click at [449, 334] on input "14:00" at bounding box center [557, 332] width 275 height 31
type input "14:07"
click at [530, 395] on button "Sim" at bounding box center [525, 388] width 57 height 27
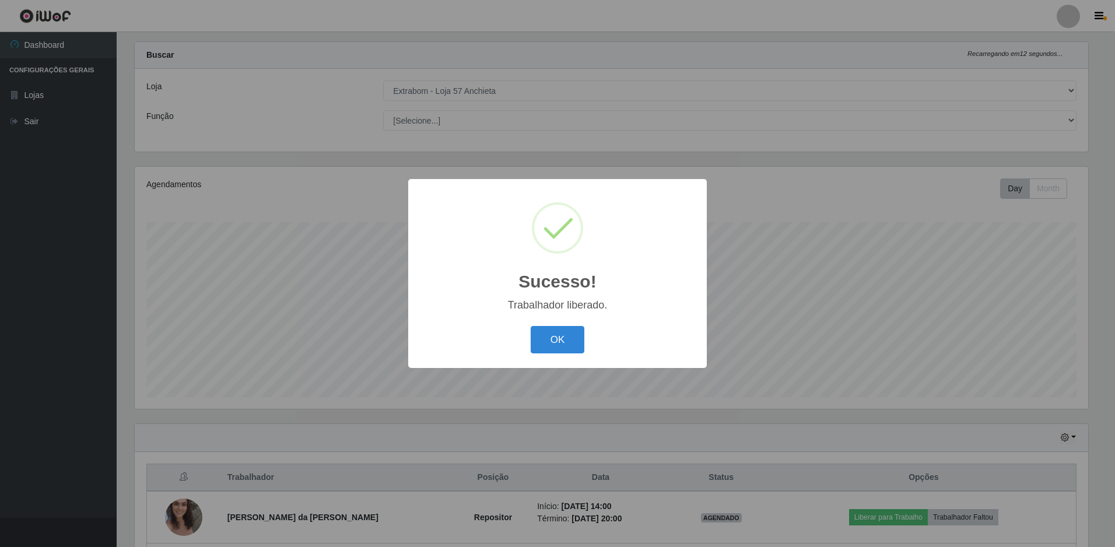
click at [531, 326] on button "OK" at bounding box center [558, 339] width 54 height 27
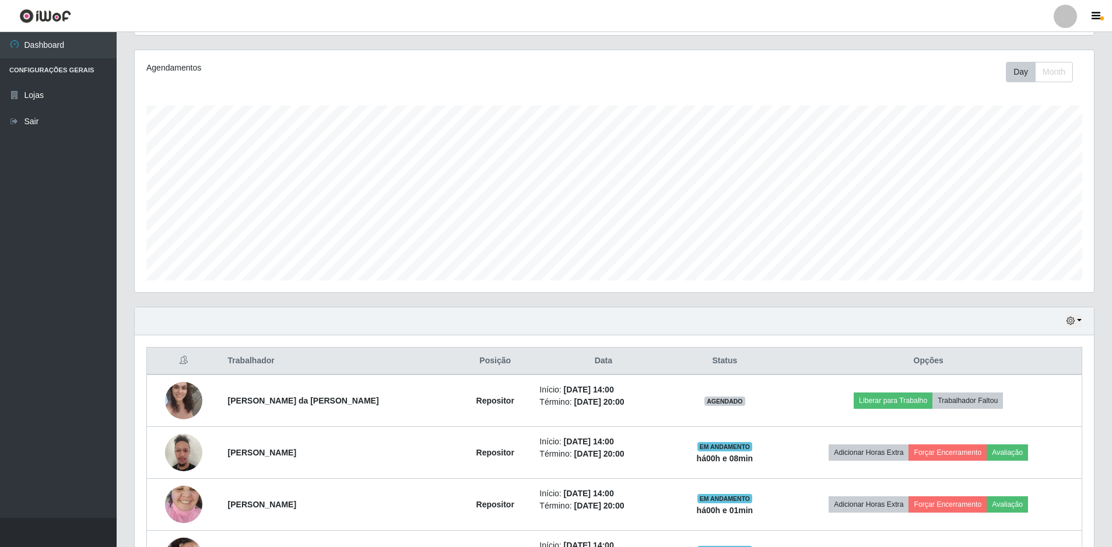
scroll to position [227, 0]
